Goal: Use online tool/utility: Utilize a website feature to perform a specific function

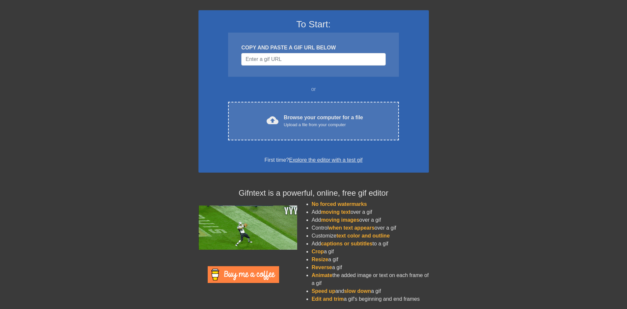
scroll to position [42, 0]
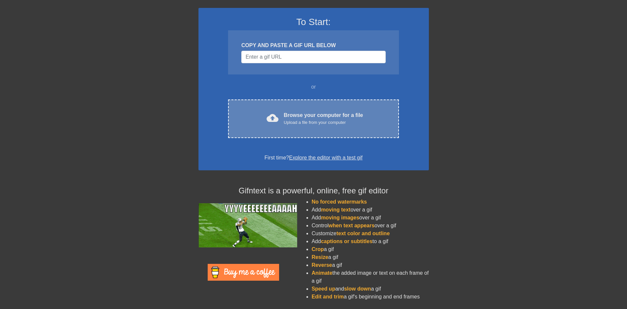
click at [310, 119] on div "Upload a file from your computer" at bounding box center [323, 122] width 79 height 7
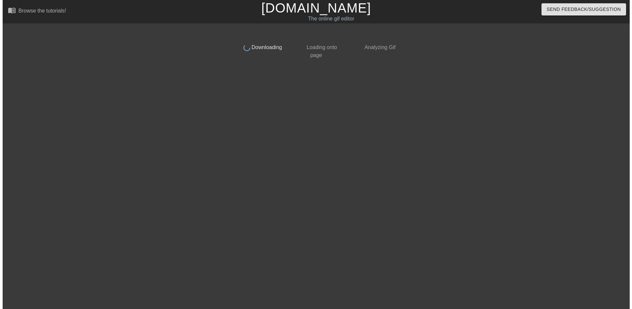
scroll to position [0, 0]
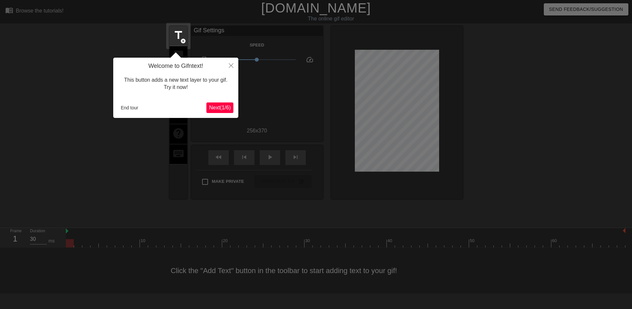
click at [212, 101] on div "Welcome to Gifntext! This button adds a new text layer to your gif. Try it now!…" at bounding box center [175, 88] width 125 height 60
click at [215, 103] on button "Next ( 1 / 6 )" at bounding box center [219, 107] width 27 height 11
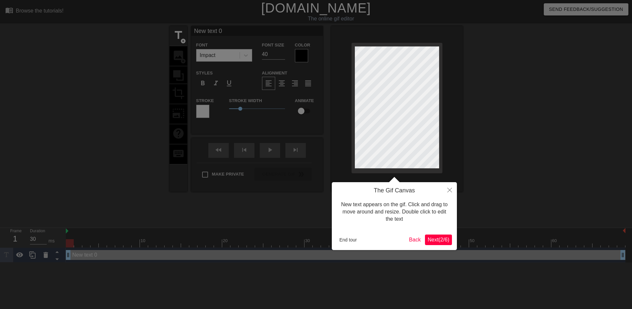
click at [444, 240] on span "Next ( 2 / 6 )" at bounding box center [439, 240] width 22 height 6
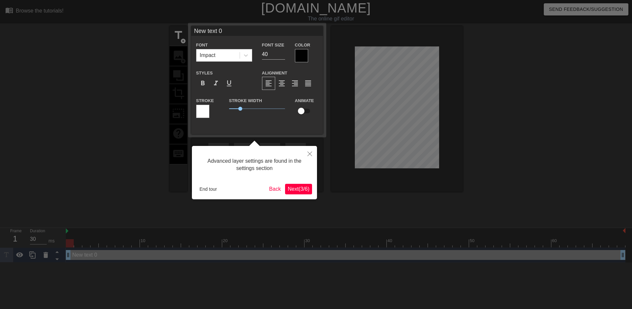
click at [295, 190] on span "Next ( 3 / 6 )" at bounding box center [299, 189] width 22 height 6
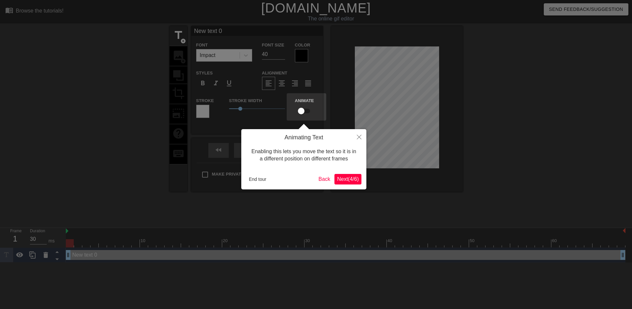
click at [347, 177] on span "Next ( 4 / 6 )" at bounding box center [348, 179] width 22 height 6
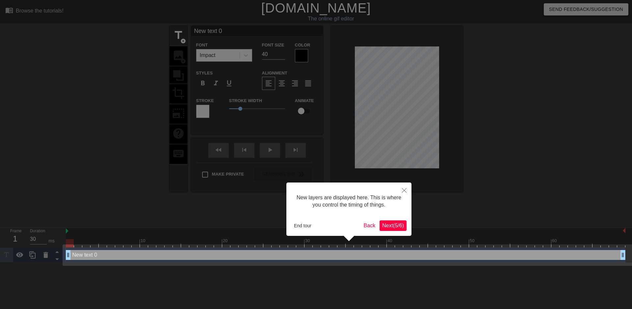
click at [380, 227] on button "Next ( 5 / 6 )" at bounding box center [393, 225] width 27 height 11
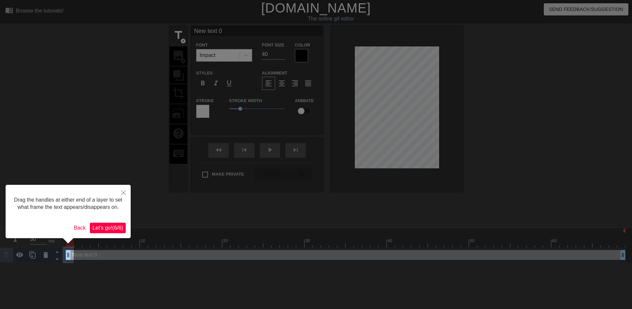
click at [110, 229] on span "Let's go! ( 6 / 6 )" at bounding box center [108, 228] width 31 height 6
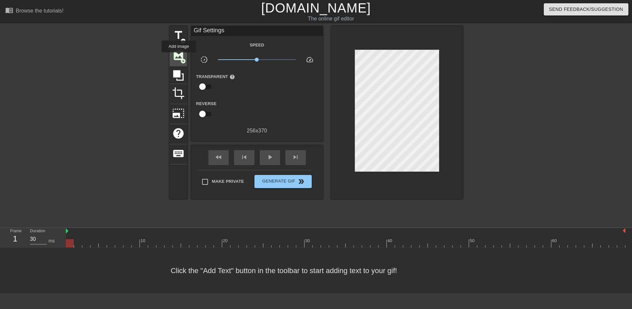
click at [179, 57] on span "image" at bounding box center [178, 55] width 13 height 13
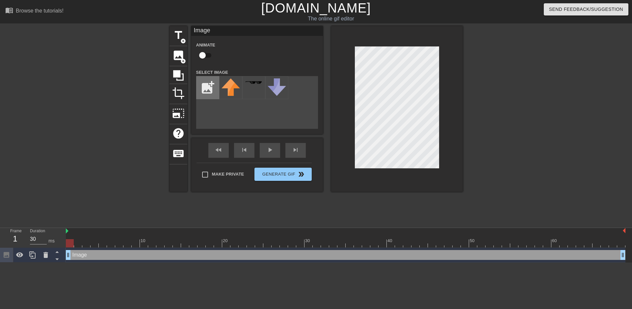
click at [209, 88] on input "file" at bounding box center [208, 87] width 22 height 22
type input "C:\fakepath\Solid_white.png"
click at [225, 83] on img at bounding box center [231, 87] width 18 height 18
click at [498, 84] on div at bounding box center [520, 125] width 99 height 198
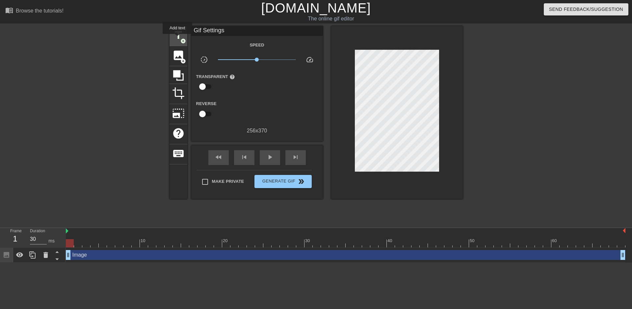
click at [178, 39] on span "title" at bounding box center [178, 35] width 13 height 13
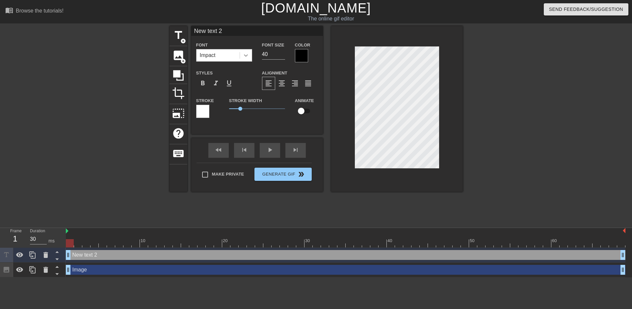
click at [245, 56] on icon at bounding box center [246, 55] width 7 height 7
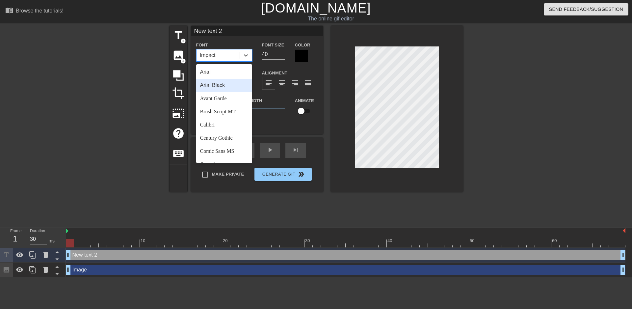
click at [228, 86] on div "Arial Black" at bounding box center [224, 85] width 56 height 13
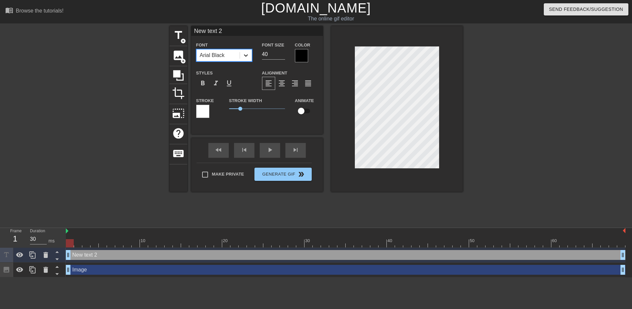
click at [247, 54] on icon at bounding box center [246, 55] width 7 height 7
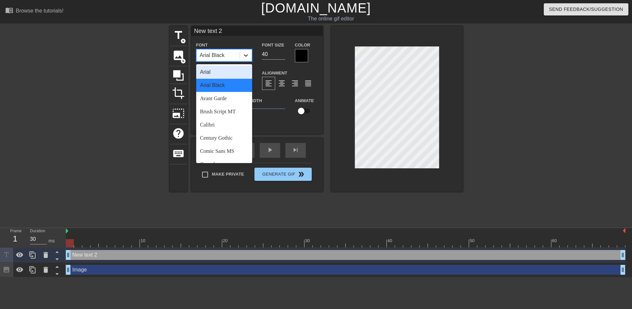
click at [242, 52] on div at bounding box center [246, 55] width 12 height 12
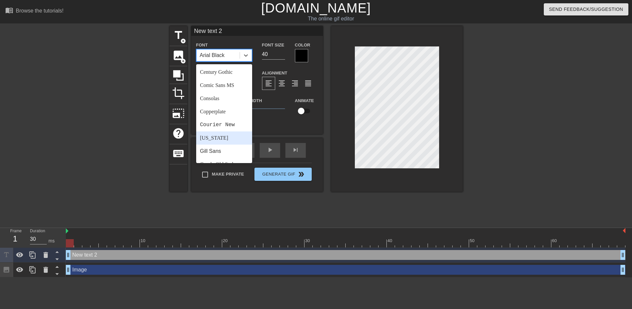
click at [219, 138] on div "[US_STATE]" at bounding box center [224, 137] width 56 height 13
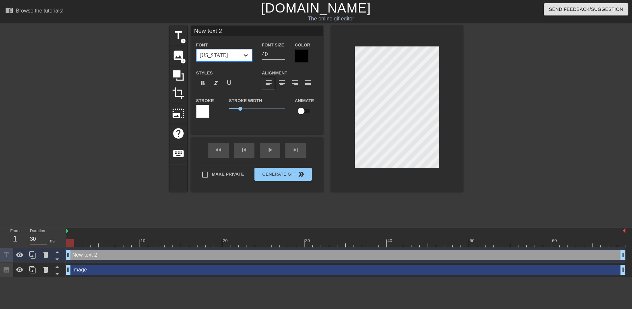
click at [244, 53] on icon at bounding box center [246, 55] width 7 height 7
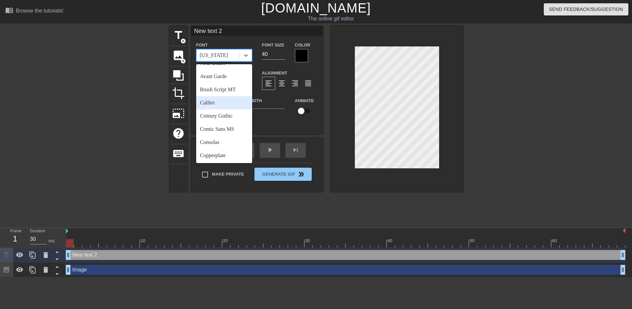
scroll to position [33, 0]
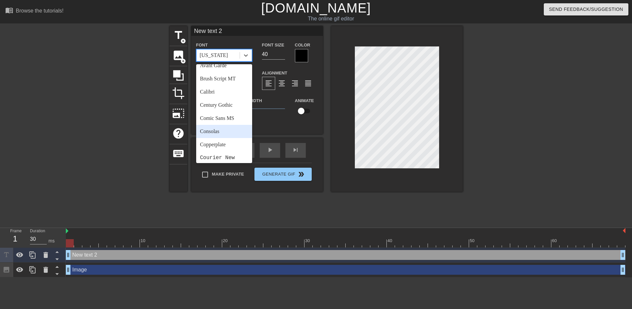
click at [211, 135] on div "Consolas" at bounding box center [224, 131] width 56 height 13
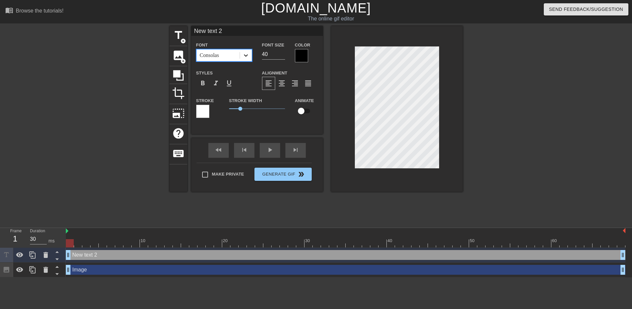
click at [250, 55] on div at bounding box center [246, 55] width 12 height 12
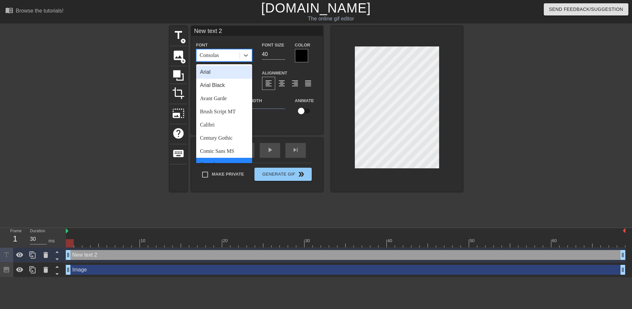
click at [215, 74] on div "Arial" at bounding box center [224, 72] width 56 height 13
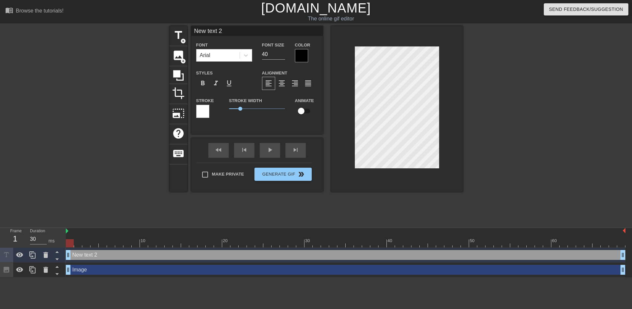
scroll to position [1, 1]
type input "If I catch u in pd u better run"
type textarea "If I catch u in pd u better run"
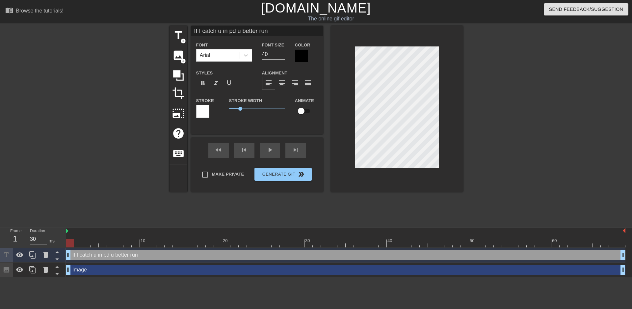
click at [300, 94] on div "title add_circle image add_circle crop photo_size_select_large help keyboard If…" at bounding box center [316, 109] width 293 height 166
drag, startPoint x: 300, startPoint y: 94, endPoint x: 308, endPoint y: 94, distance: 7.6
click at [300, 94] on div "Font Arial Font Size 40 Color Styles format_bold format_italic format_underline…" at bounding box center [257, 82] width 122 height 83
click at [506, 122] on div "title add_circle image add_circle crop photo_size_select_large help keyboard If…" at bounding box center [316, 125] width 632 height 198
click at [441, 51] on div at bounding box center [397, 109] width 132 height 166
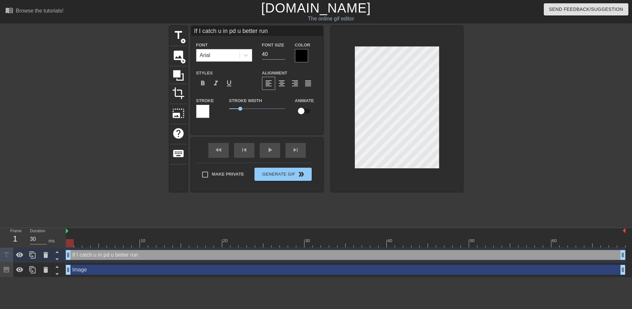
scroll to position [1, 1]
type input "ÈIf I catch u in pd u better run"
type textarea "ÈIf I catch u in pd u better run"
type input "If I catch u in pd u better run"
type textarea "If I catch u in pd u better run"
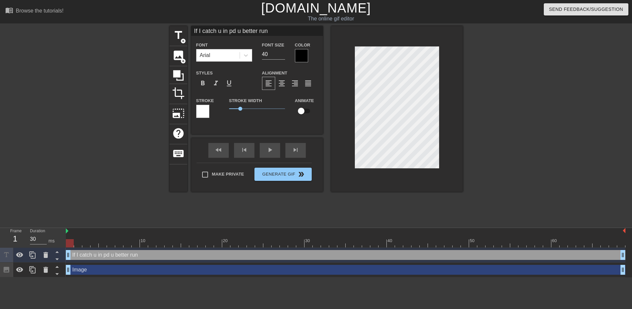
type input ";If I catch u in pd u better run"
type textarea ";If I catch u in pd u better run"
type input "If I catch u in pd u better run"
type textarea "If I catch u in pd u better run"
type input "èIf I catch u in pd u better run"
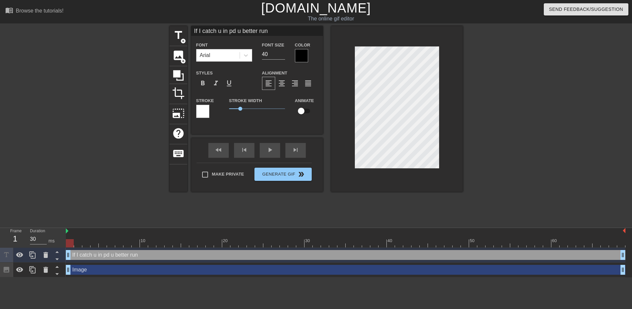
type textarea "èIf I catch u in pd u better run"
type input "If I catch u in pd u better run"
type textarea "If I catch u in pd u better run"
type input ":If I catch u in pd u better run"
type textarea ":If I catch u in pd u better run"
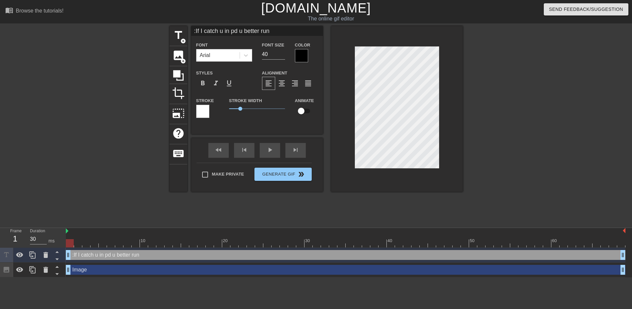
type input "If I catch u in pd u better run"
type textarea "If I catch u in pd u better run"
type input "ÈIf I catch u in pd u better run"
type textarea "ÈIf I catch u in pd u better run"
type input "If I catch u in pd u better run"
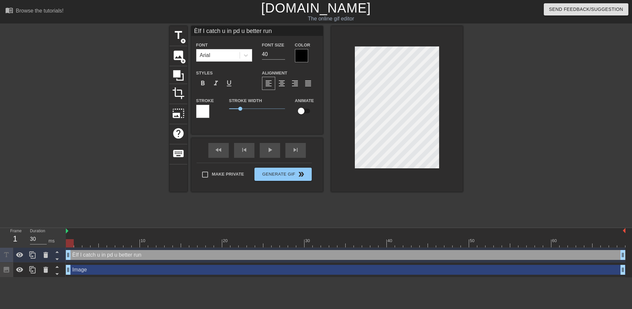
type textarea "If I catch u in pd u better run"
type input "çIf I catch u in pd u better run"
type textarea "çIf I catch u in pd u better run"
type input "If I catch u in pd u better run"
type textarea "If I catch u in pd u better run"
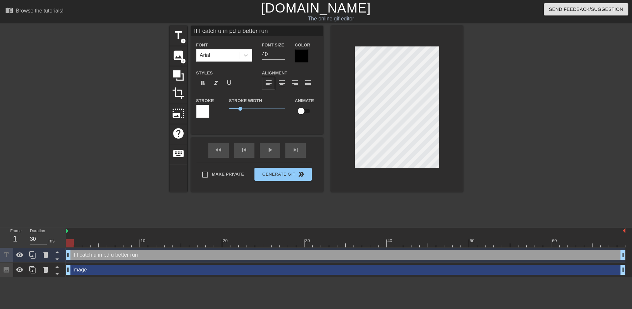
type input "'If I catch u in pd u better run"
type textarea "'If I catch u in pd u better run"
type input "''If I catch u in pd u better run"
type textarea "''If I catch u in pd u better run"
type input "''If I catch u in pd u better run'"
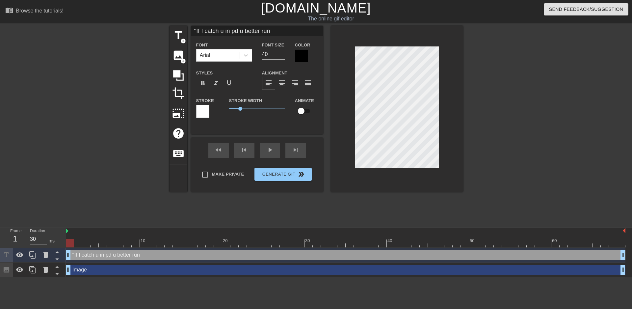
type textarea "''If I catch u in pd u better run'"
type input "''If I catch u in pd u better run''"
type textarea "''If I catch u in pd u better run''"
click at [247, 55] on icon at bounding box center [246, 55] width 4 height 2
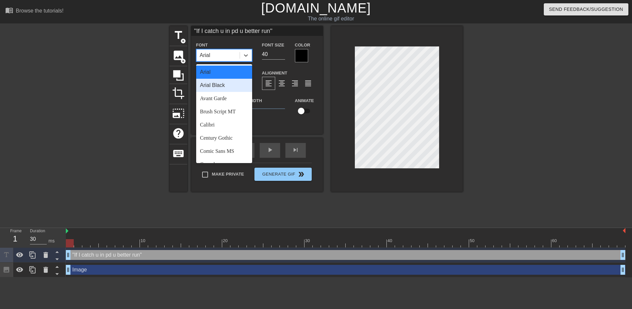
click at [219, 91] on div "Arial Black" at bounding box center [224, 85] width 56 height 13
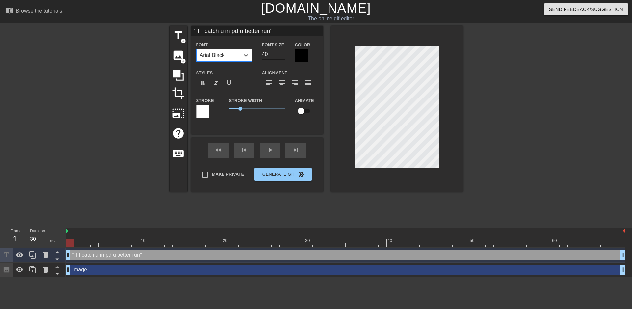
type input "''If I catch u in pd u better run''"
type input "39"
click at [282, 55] on input "39" at bounding box center [273, 54] width 23 height 11
type input "''If I catch u in pd u better run''"
type input "38"
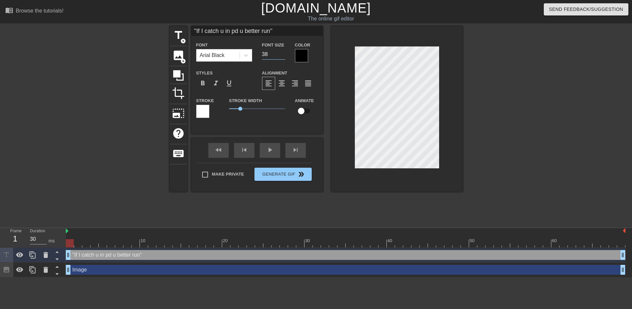
click at [282, 55] on input "38" at bounding box center [273, 54] width 23 height 11
type input "''If I catch u in pd u better run''"
type input "37"
click at [282, 55] on input "37" at bounding box center [273, 54] width 23 height 11
type input "''If I catch u in pd u better run''"
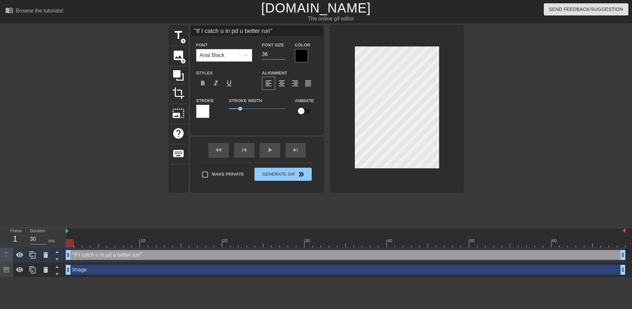
type input "36"
click at [282, 55] on input "36" at bounding box center [273, 54] width 23 height 11
type input "''If I catch u in pd u better run''"
type input "35"
click at [282, 55] on input "35" at bounding box center [273, 54] width 23 height 11
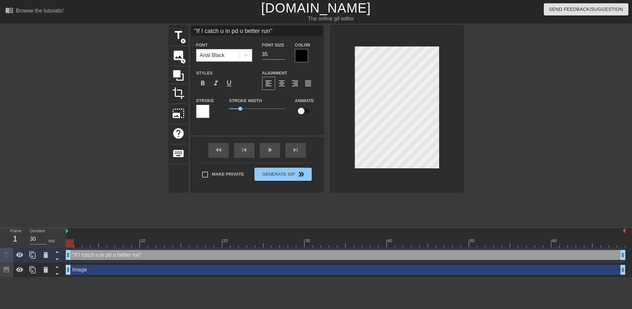
type input "''If I catch u in pd u better run''"
type input "34"
click at [282, 55] on input "34" at bounding box center [273, 54] width 23 height 11
type input "''If I catch u in pd u better run''"
type input "33"
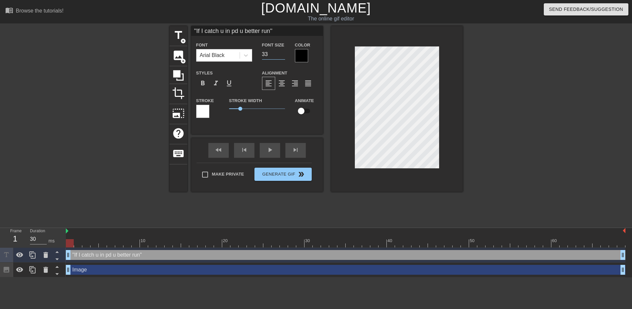
click at [282, 55] on input "33" at bounding box center [273, 54] width 23 height 11
type input "''If I catch u in pd u better run''"
type input "32"
click at [282, 55] on input "32" at bounding box center [273, 54] width 23 height 11
type input "''If I catch u in pd u better run''"
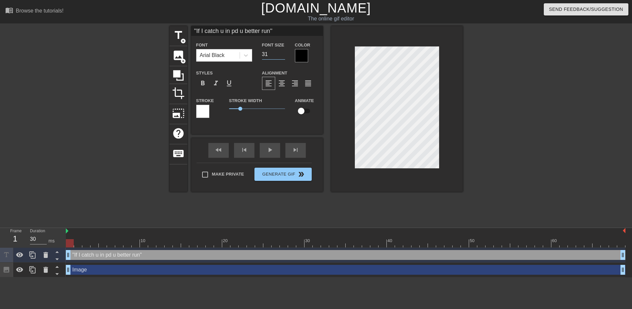
type input "31"
click at [282, 55] on input "31" at bounding box center [273, 54] width 23 height 11
type input "''If I catch u in pd u better run''"
type input "30"
click at [282, 55] on input "30" at bounding box center [273, 54] width 23 height 11
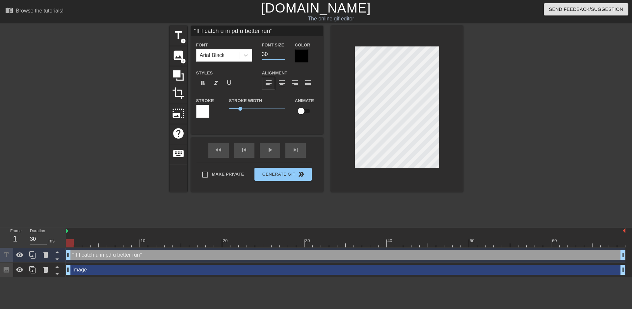
type input "''If I catch u in pd u better run''"
type input "29"
click at [282, 55] on input "29" at bounding box center [273, 54] width 23 height 11
type input "''If I catch u in pd u better run''"
type input "30"
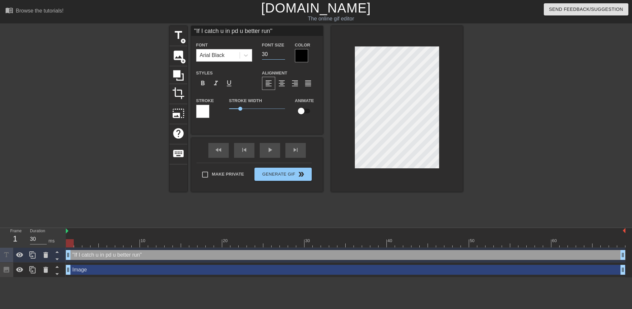
click at [283, 53] on input "30" at bounding box center [273, 54] width 23 height 11
click at [205, 82] on span "format_bold" at bounding box center [203, 83] width 8 height 8
click at [238, 74] on div "Styles format_bold format_italic format_underline" at bounding box center [224, 79] width 66 height 21
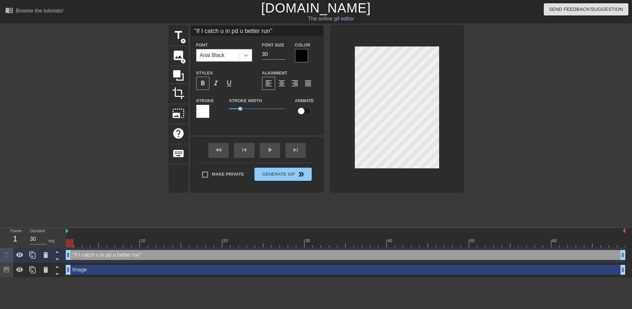
click at [246, 54] on icon at bounding box center [246, 55] width 7 height 7
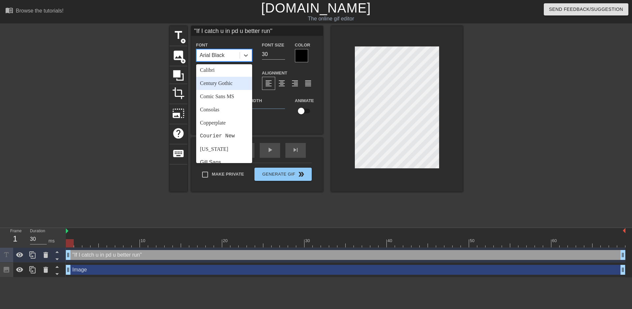
scroll to position [165, 0]
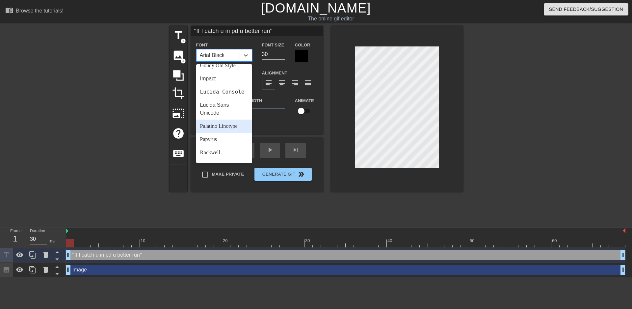
click at [131, 124] on div at bounding box center [112, 125] width 99 height 198
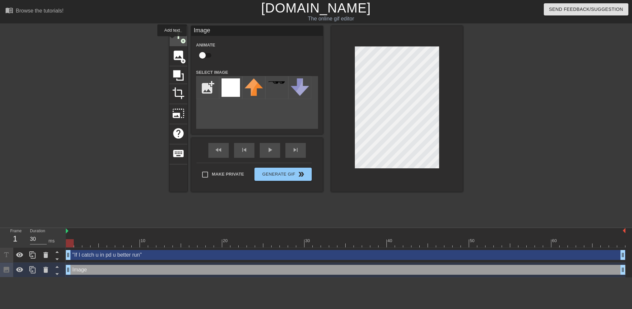
click at [172, 41] on span "title" at bounding box center [178, 35] width 13 height 13
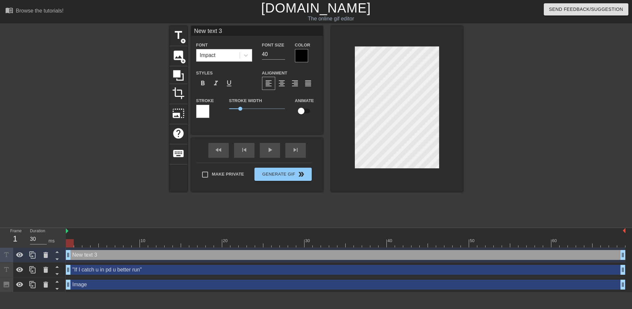
type input "''If I catch u in pd u better run''"
type input "30"
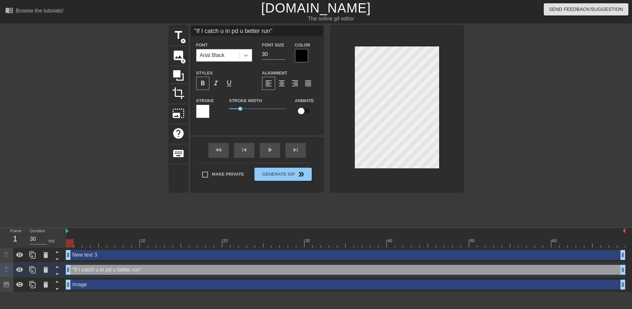
click at [243, 57] on icon at bounding box center [246, 55] width 7 height 7
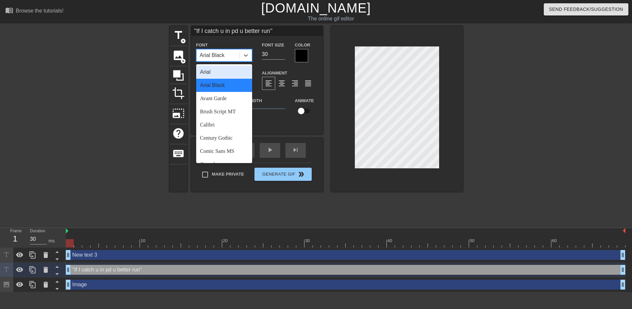
click at [228, 71] on div "Arial" at bounding box center [224, 72] width 56 height 13
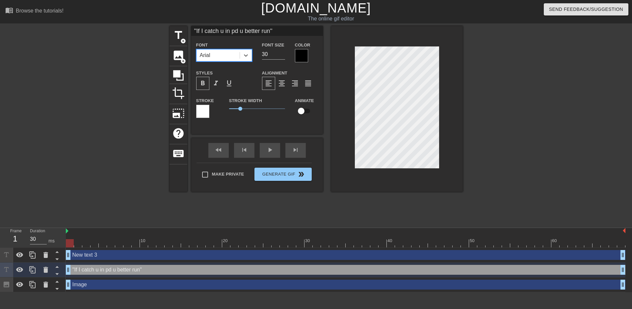
click at [206, 82] on span "format_bold" at bounding box center [203, 83] width 8 height 8
click at [210, 82] on div "format_italic" at bounding box center [215, 83] width 13 height 13
click at [199, 82] on span "format_bold" at bounding box center [203, 83] width 8 height 8
click at [206, 82] on span "format_bold" at bounding box center [203, 83] width 8 height 8
click at [203, 80] on span "format_bold" at bounding box center [203, 83] width 8 height 8
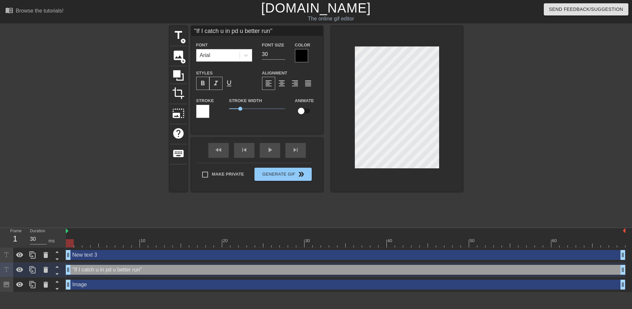
type input "New text 3"
type input "40"
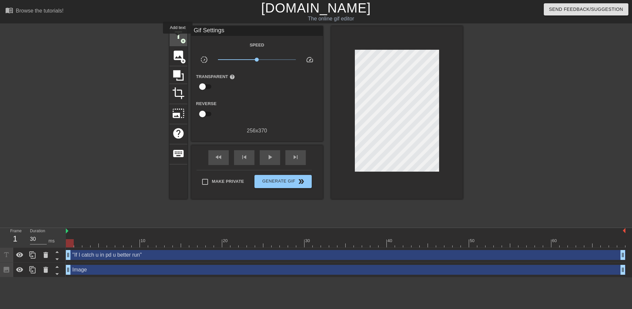
click at [178, 38] on span "title" at bounding box center [178, 35] width 13 height 13
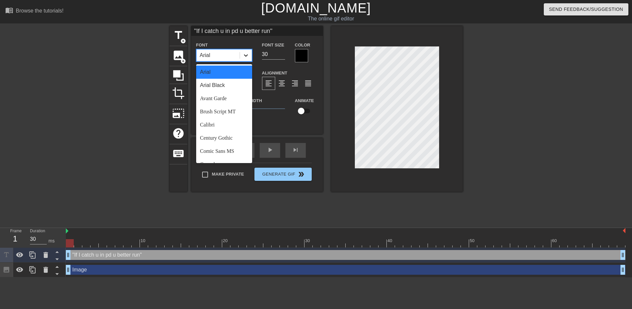
click at [243, 55] on icon at bounding box center [246, 55] width 7 height 7
click at [215, 86] on div "Arial Black" at bounding box center [224, 85] width 56 height 13
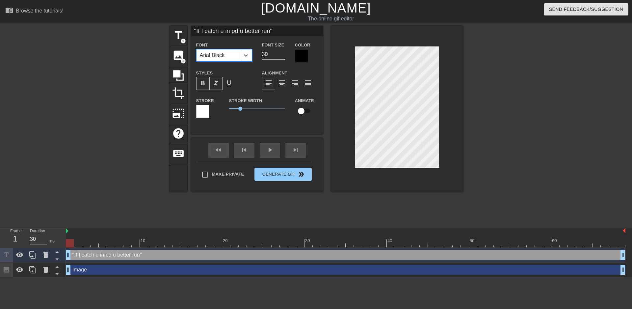
click at [215, 83] on span "format_italic" at bounding box center [216, 83] width 8 height 8
click at [202, 84] on span "format_bold" at bounding box center [203, 83] width 8 height 8
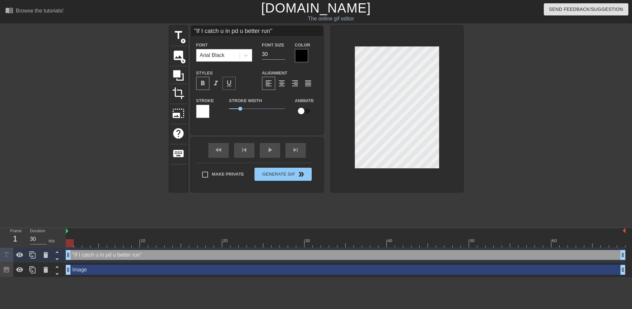
click at [230, 83] on span "format_underline" at bounding box center [229, 83] width 8 height 8
click at [229, 83] on span "format_underline" at bounding box center [229, 83] width 8 height 8
click at [268, 55] on input "30" at bounding box center [273, 54] width 23 height 11
type input "''If I catch u in pd u better run''"
type input "3"
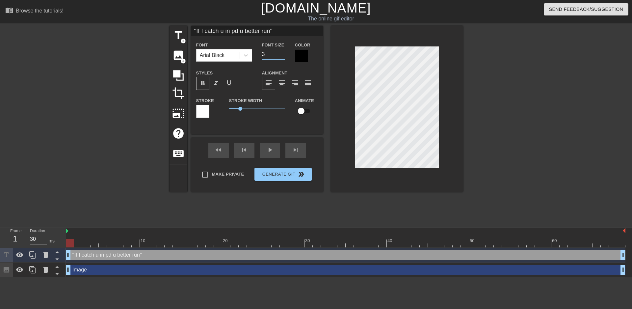
type input "''If I catch u in pd u better run''"
type input "35"
type input "''If I catch u in pd u better run''"
type input "3"
type input "''If I catch u in pd u better run''"
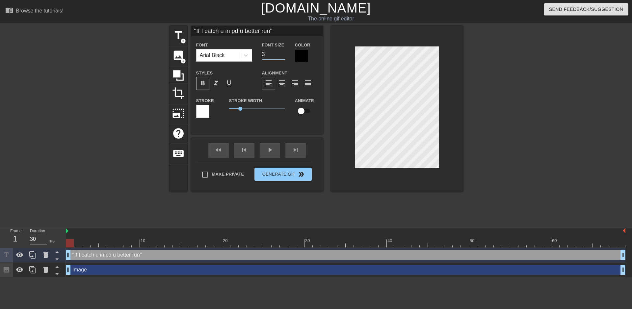
type input "30"
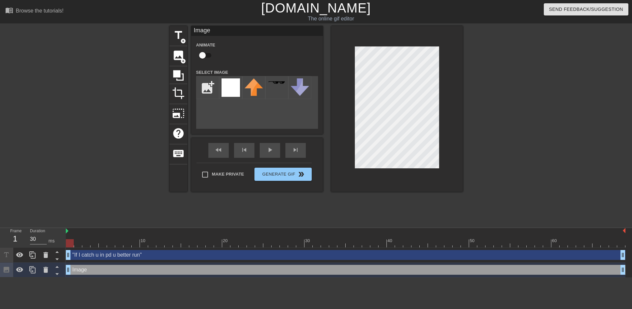
click at [502, 76] on div at bounding box center [520, 125] width 99 height 198
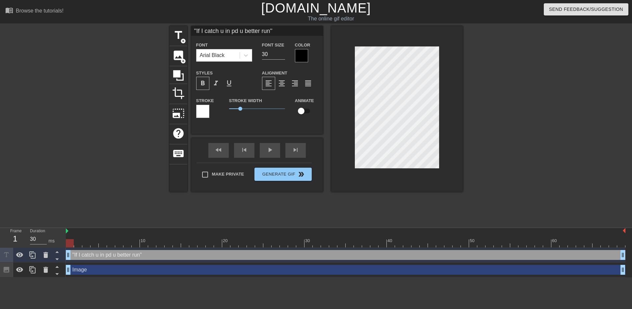
click at [542, 111] on div at bounding box center [520, 125] width 99 height 198
click at [272, 31] on input "''If I catch u in pd u better run''" at bounding box center [257, 31] width 132 height 10
type input "30"
paste input ":speaking_head:"
type input "''If I catch u in pd u better run:speaking_head: ''"
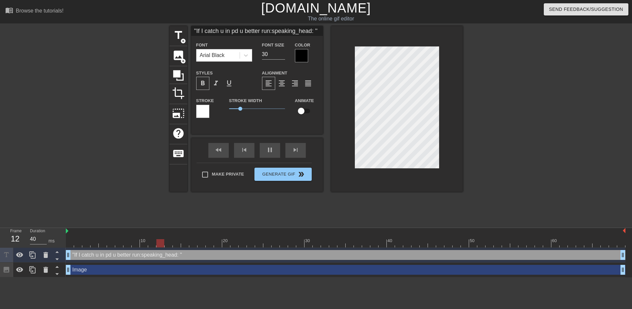
type input "30"
type input "''If I catch u in pd u better run''"
type input "30"
click at [307, 113] on input "checkbox" at bounding box center [302, 111] width 38 height 13
checkbox input "true"
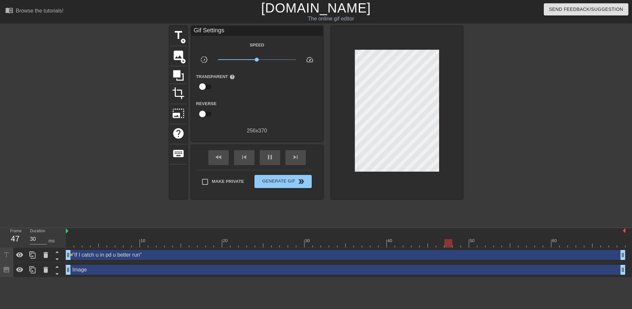
click at [309, 215] on div "title add_circle image add_circle crop photo_size_select_large help keyboard Gi…" at bounding box center [316, 125] width 293 height 198
click at [175, 39] on span "title" at bounding box center [178, 35] width 13 height 13
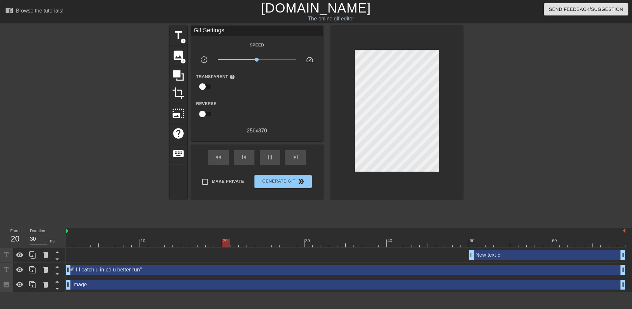
click at [536, 255] on div "New text 5 drag_handle drag_handle" at bounding box center [547, 255] width 156 height 10
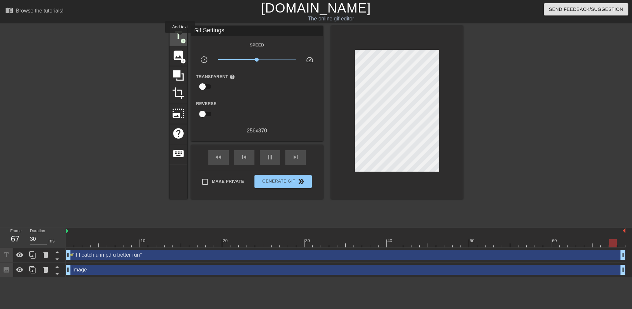
click at [179, 37] on span "title" at bounding box center [178, 35] width 13 height 13
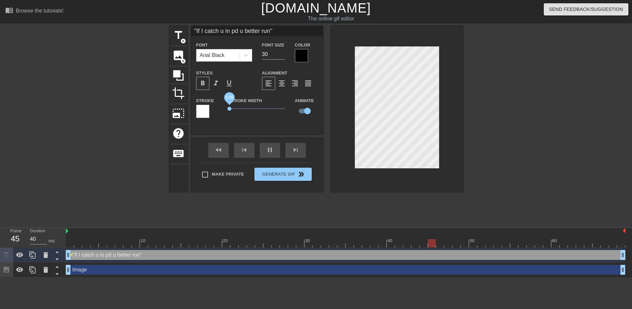
drag, startPoint x: 240, startPoint y: 108, endPoint x: 230, endPoint y: 107, distance: 10.2
click at [230, 107] on span "0.05" at bounding box center [230, 109] width 4 height 4
click at [595, 127] on div "title add_circle image add_circle crop photo_size_select_large help keyboard ''…" at bounding box center [316, 125] width 632 height 198
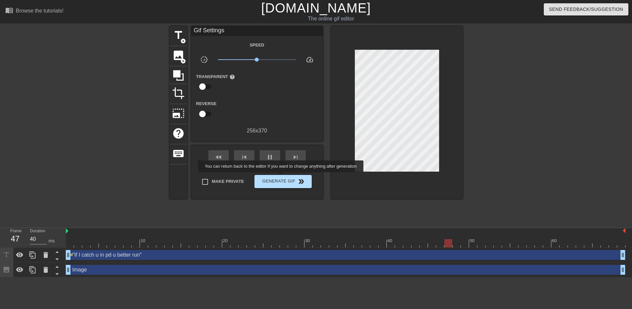
type input "30"
click at [282, 178] on span "Generate Gif double_arrow" at bounding box center [283, 182] width 52 height 8
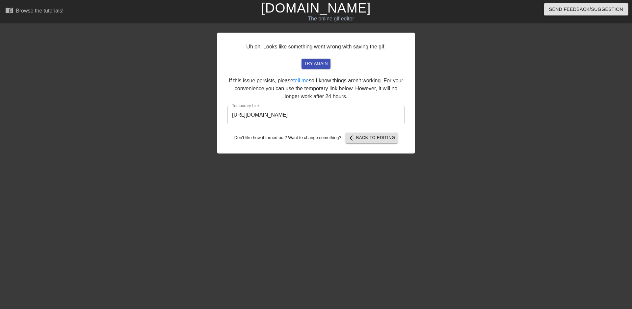
click at [319, 114] on input "[URL][DOMAIN_NAME]" at bounding box center [316, 115] width 177 height 18
